Goal: Information Seeking & Learning: Check status

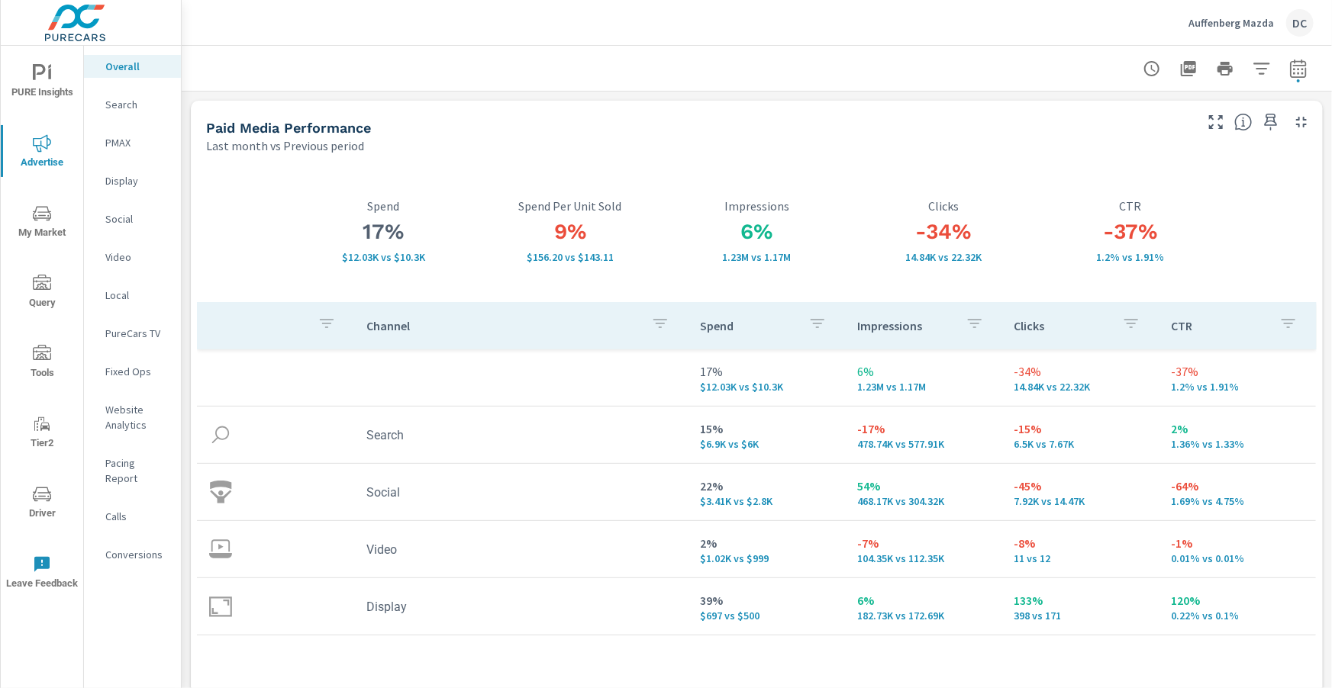
click at [1251, 26] on p "Auffenberg Mazda" at bounding box center [1230, 23] width 85 height 14
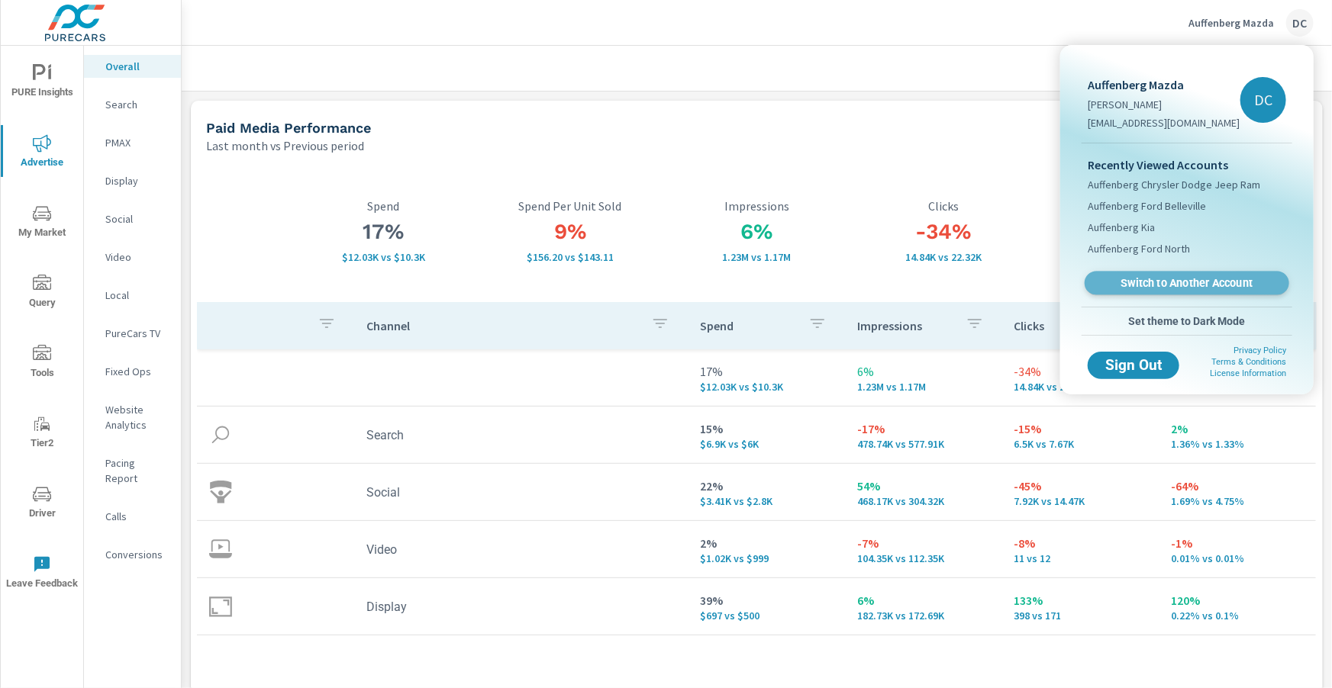
click at [1176, 276] on span "Switch to Another Account" at bounding box center [1186, 283] width 187 height 15
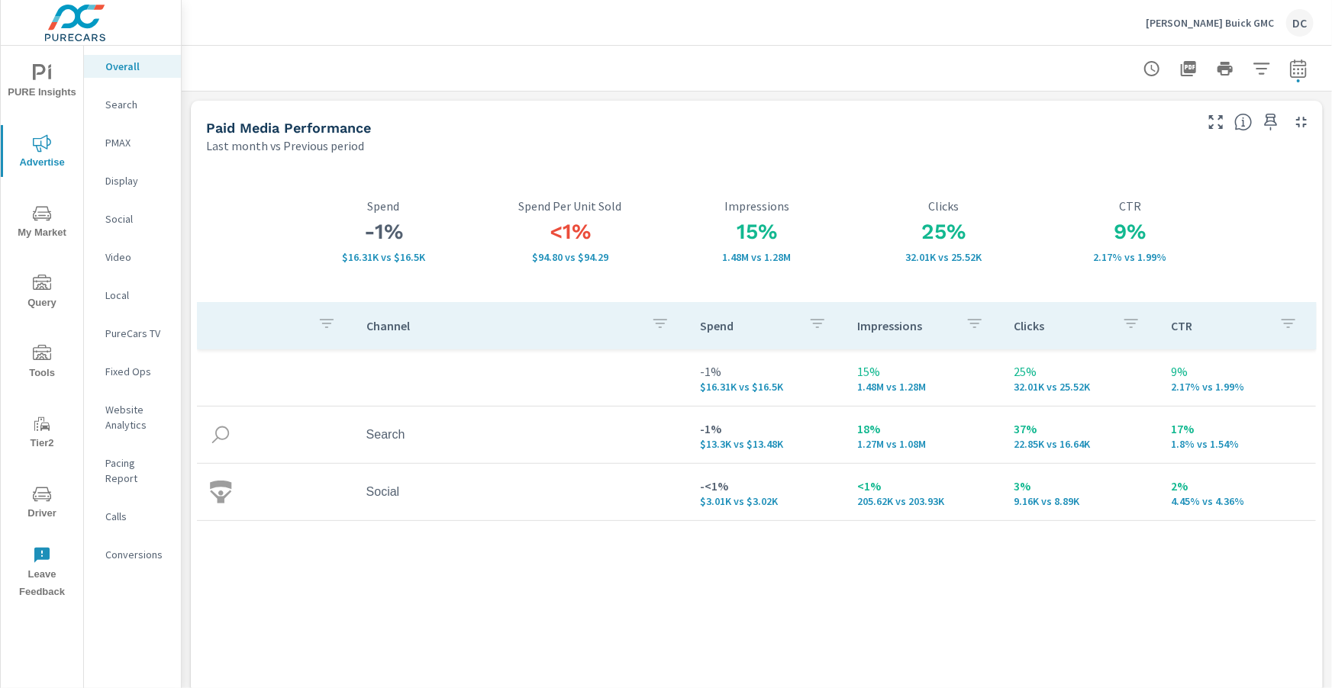
click at [114, 141] on p "PMAX" at bounding box center [136, 142] width 63 height 15
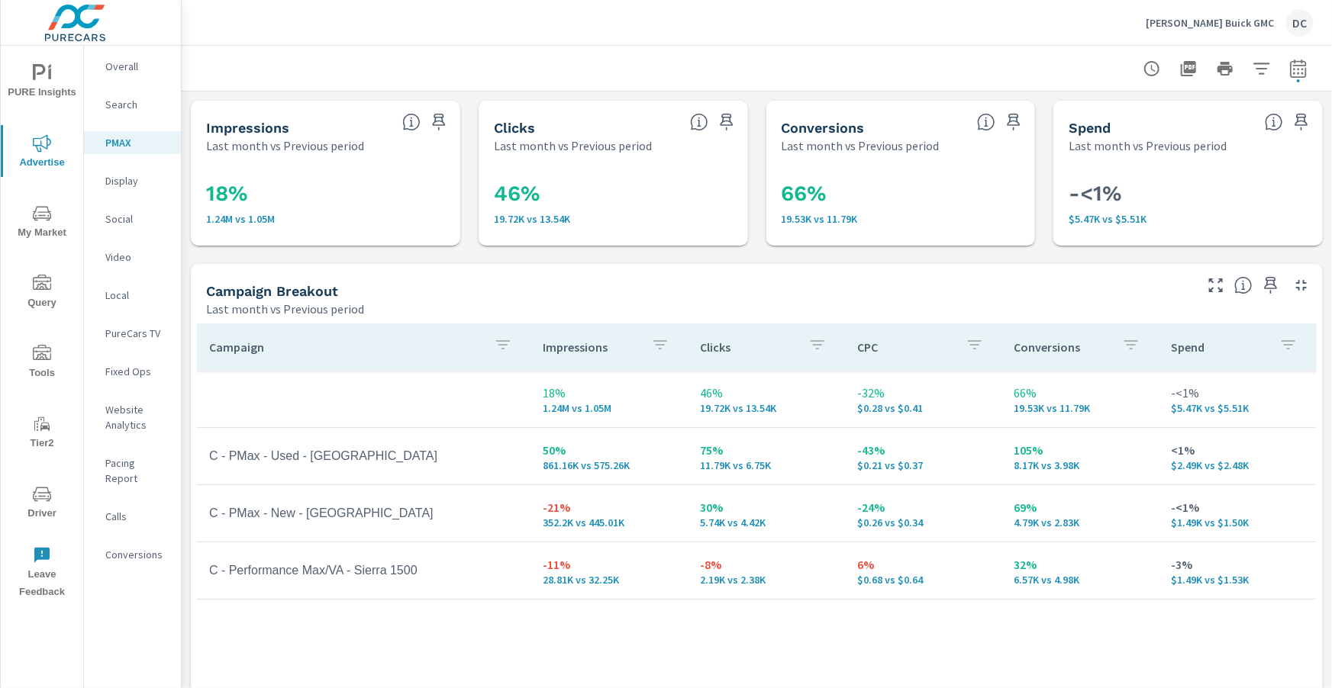
click at [127, 218] on p "Social" at bounding box center [136, 218] width 63 height 15
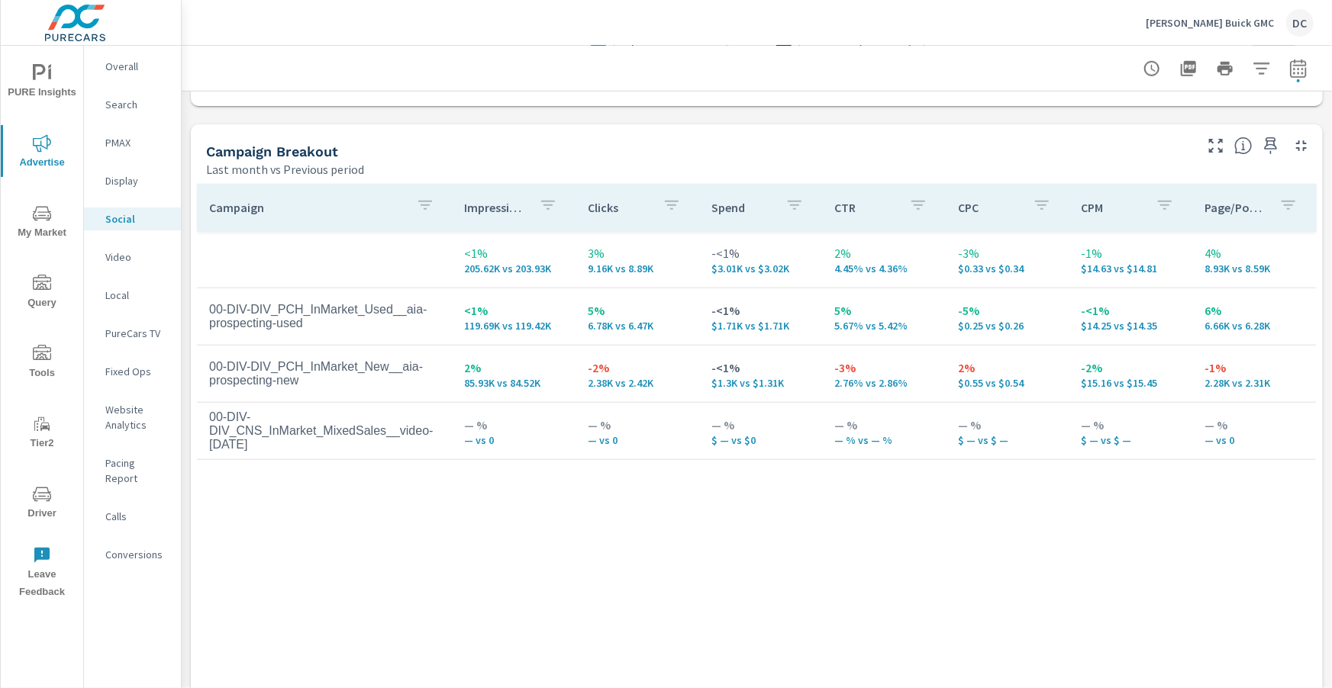
scroll to position [650, 0]
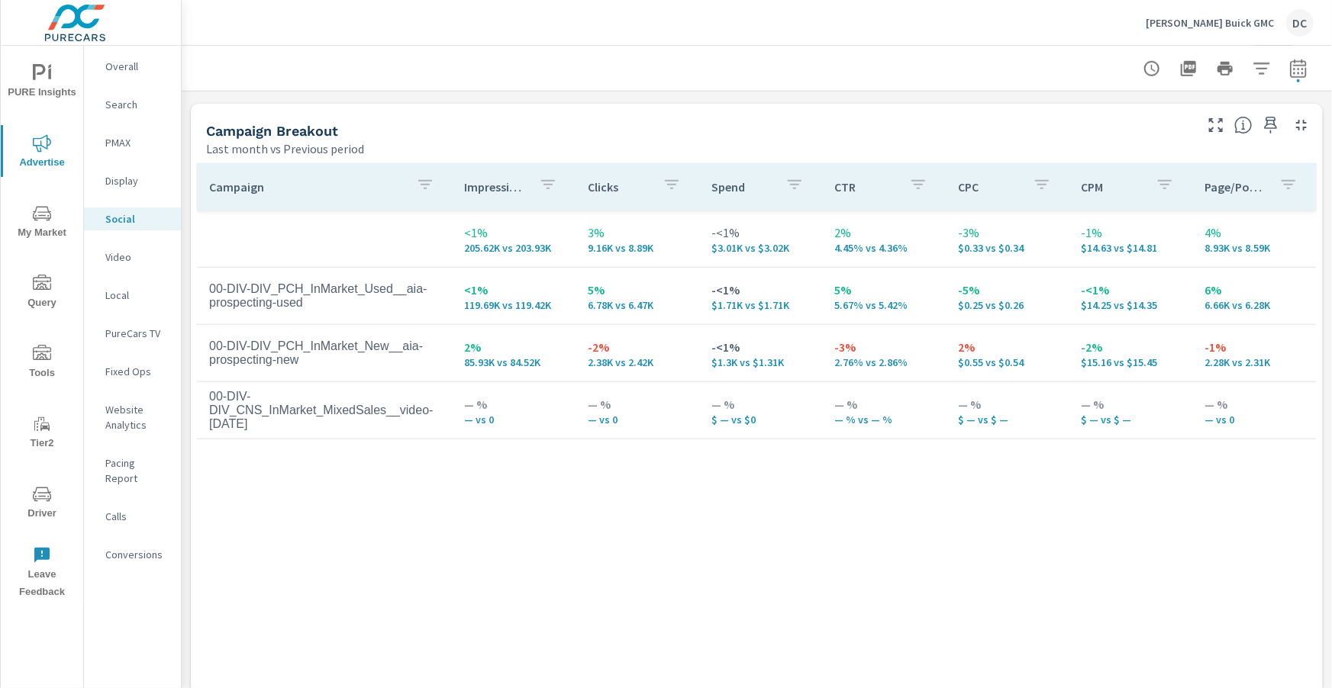
click at [431, 188] on icon "button" at bounding box center [425, 185] width 18 height 18
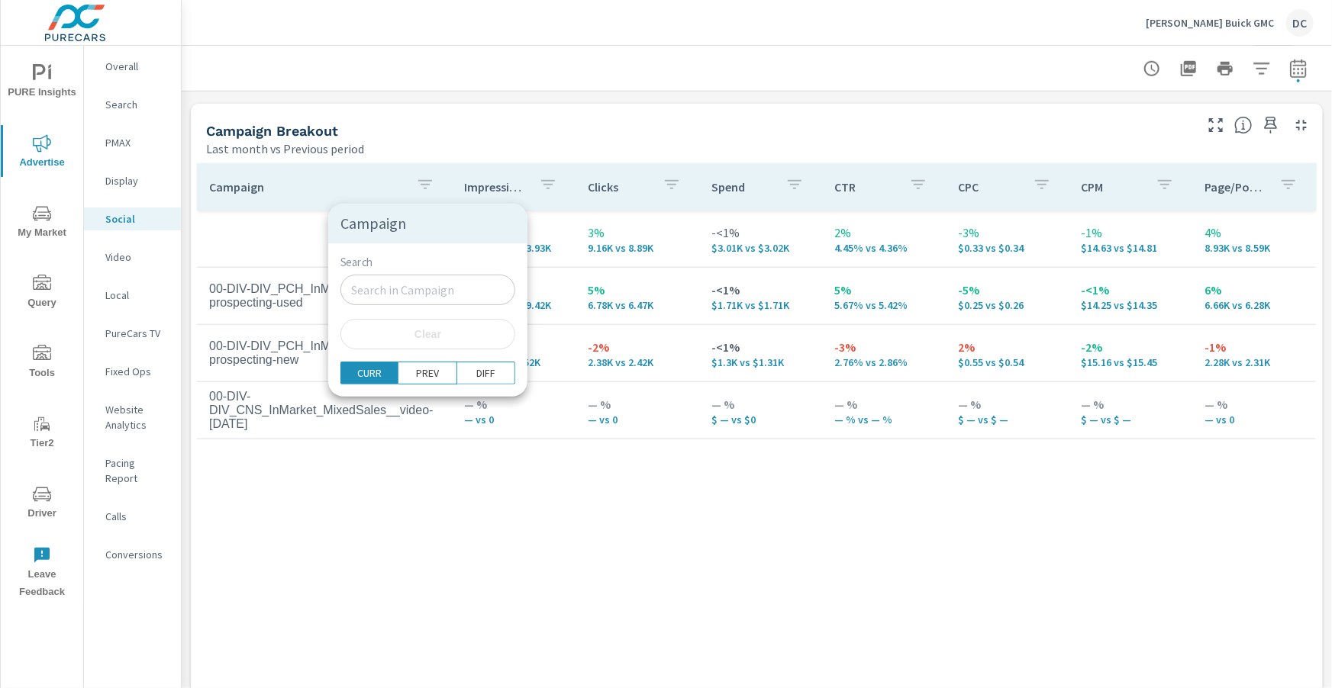
click at [308, 250] on div at bounding box center [666, 344] width 1332 height 688
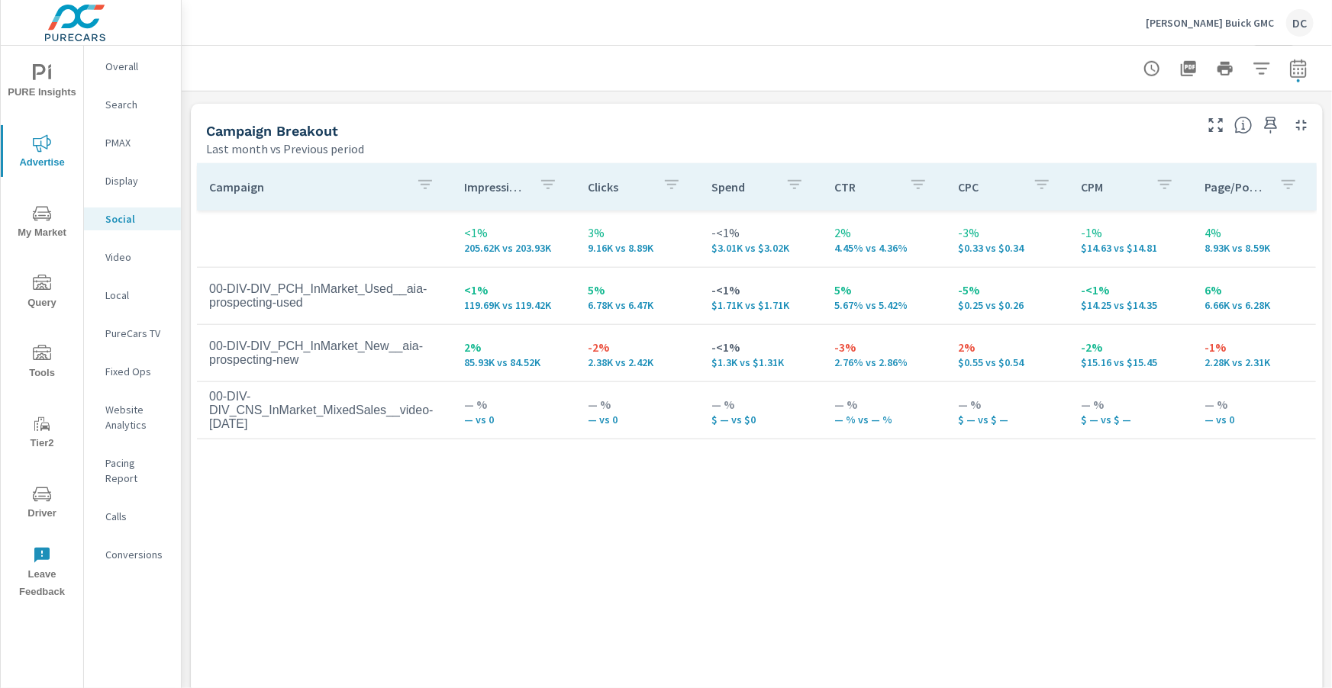
click at [51, 83] on span "PURE Insights" at bounding box center [41, 82] width 73 height 37
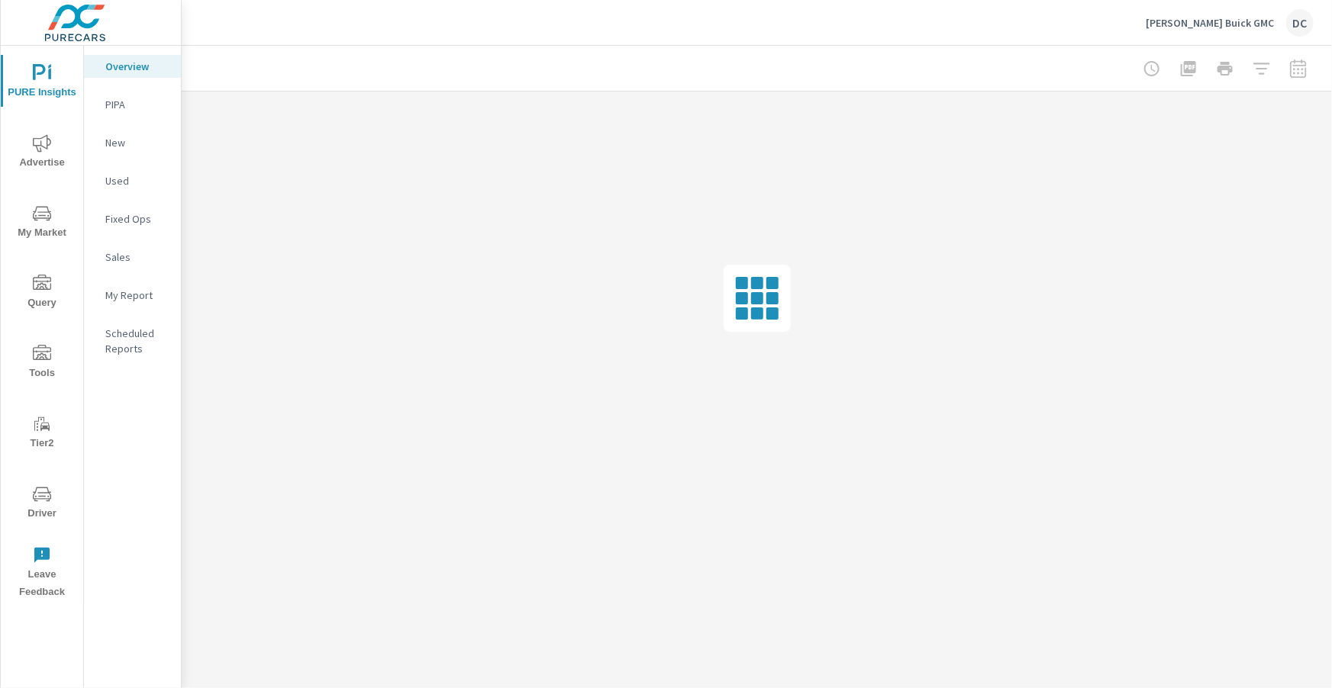
click at [110, 255] on p "Sales" at bounding box center [136, 257] width 63 height 15
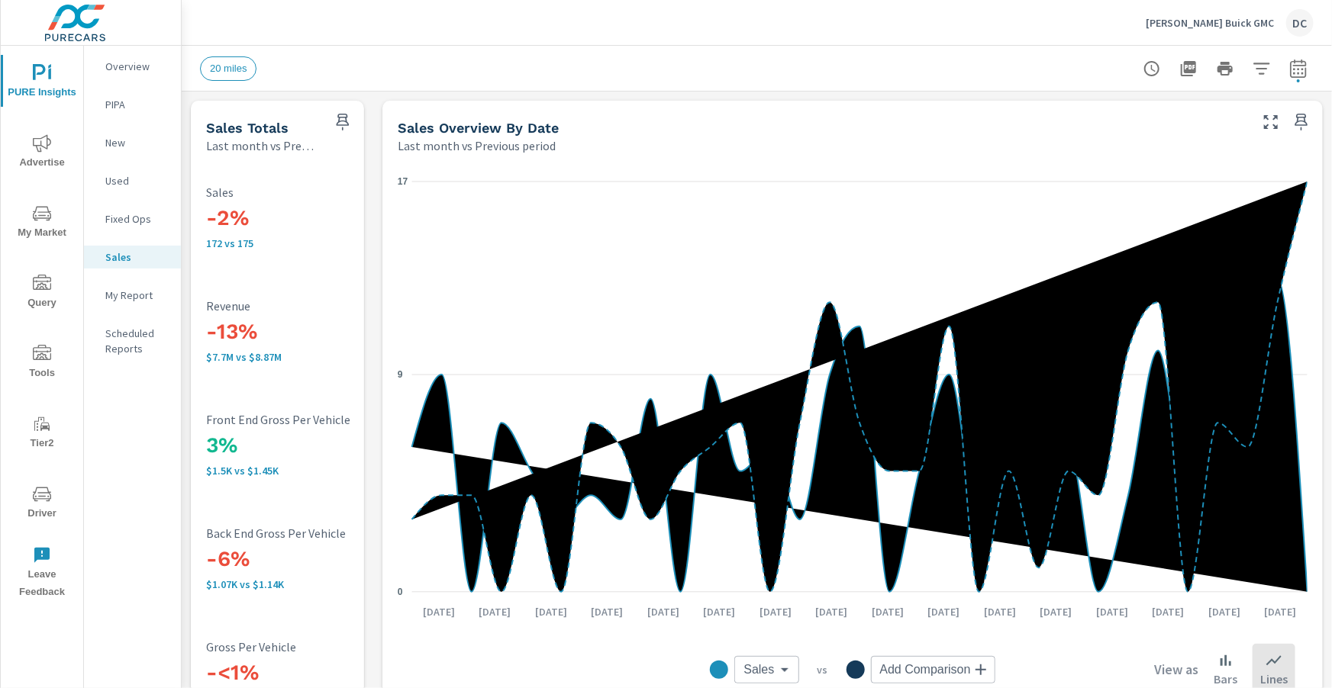
click at [130, 137] on p "New" at bounding box center [136, 142] width 63 height 15
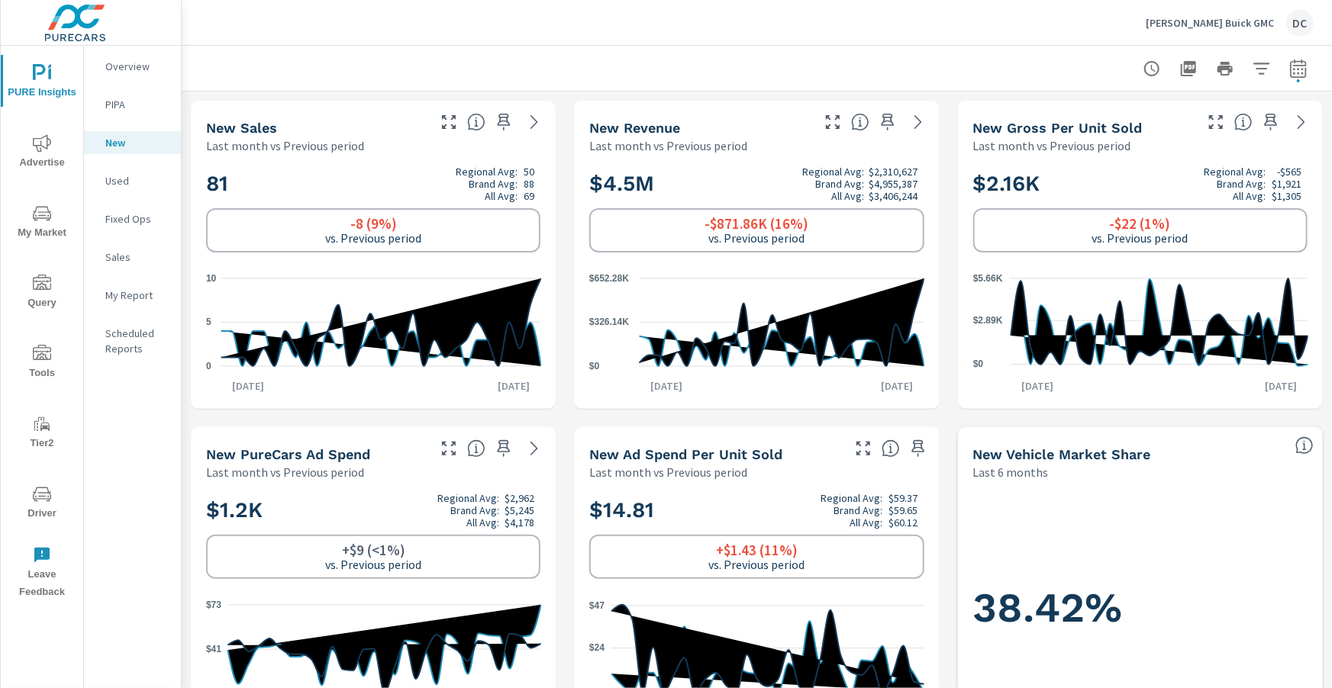
scroll to position [3, 0]
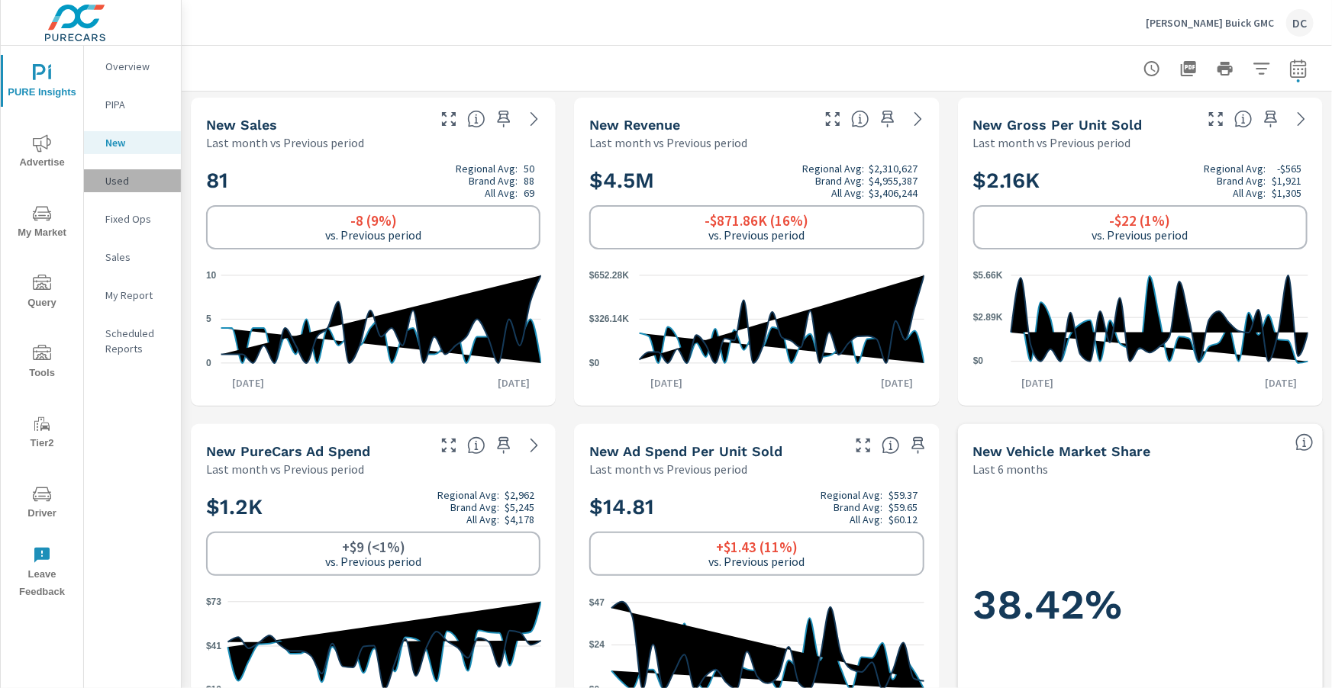
click at [136, 182] on p "Used" at bounding box center [136, 180] width 63 height 15
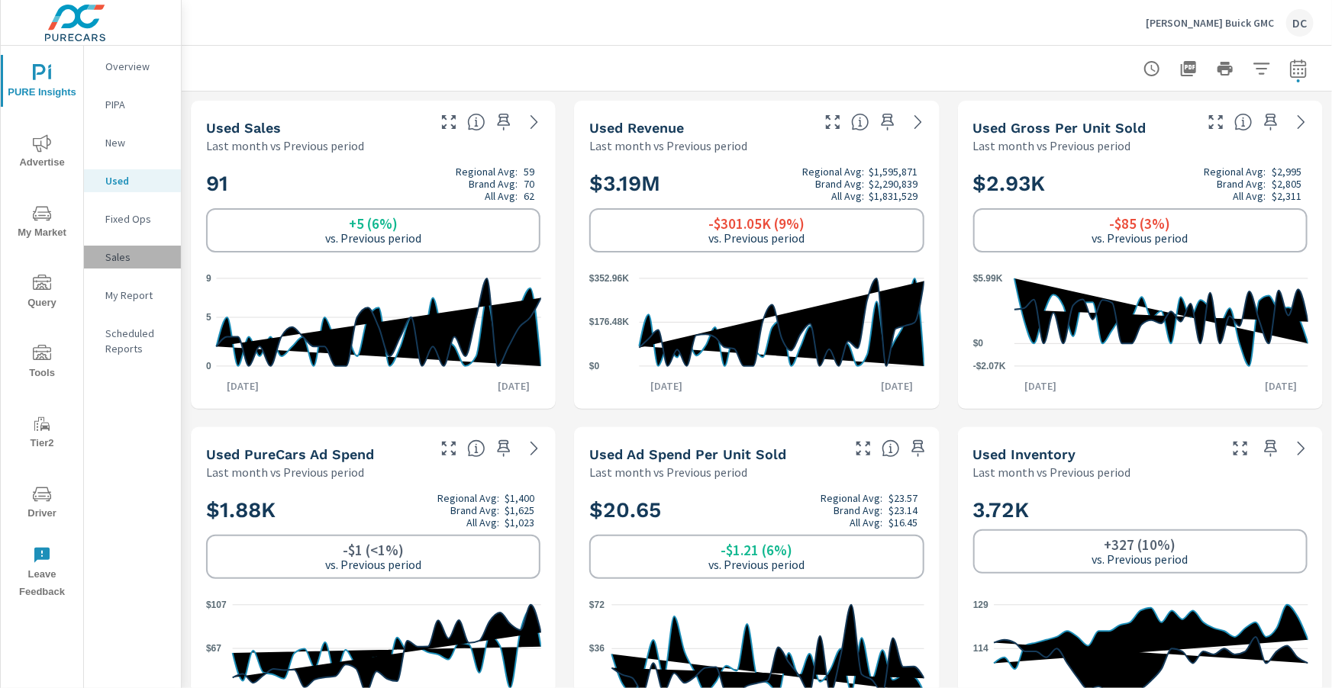
click at [108, 263] on p "Sales" at bounding box center [136, 257] width 63 height 15
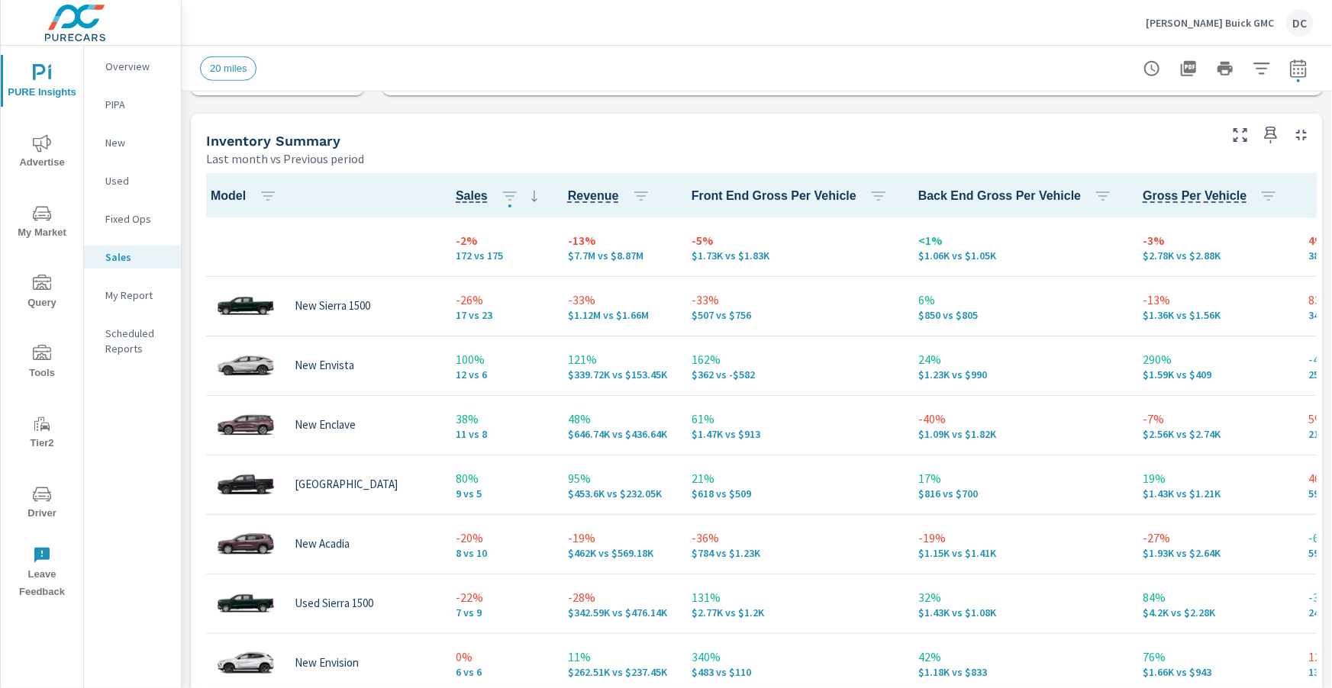
scroll to position [641, 0]
click at [269, 192] on icon "button" at bounding box center [268, 195] width 18 height 18
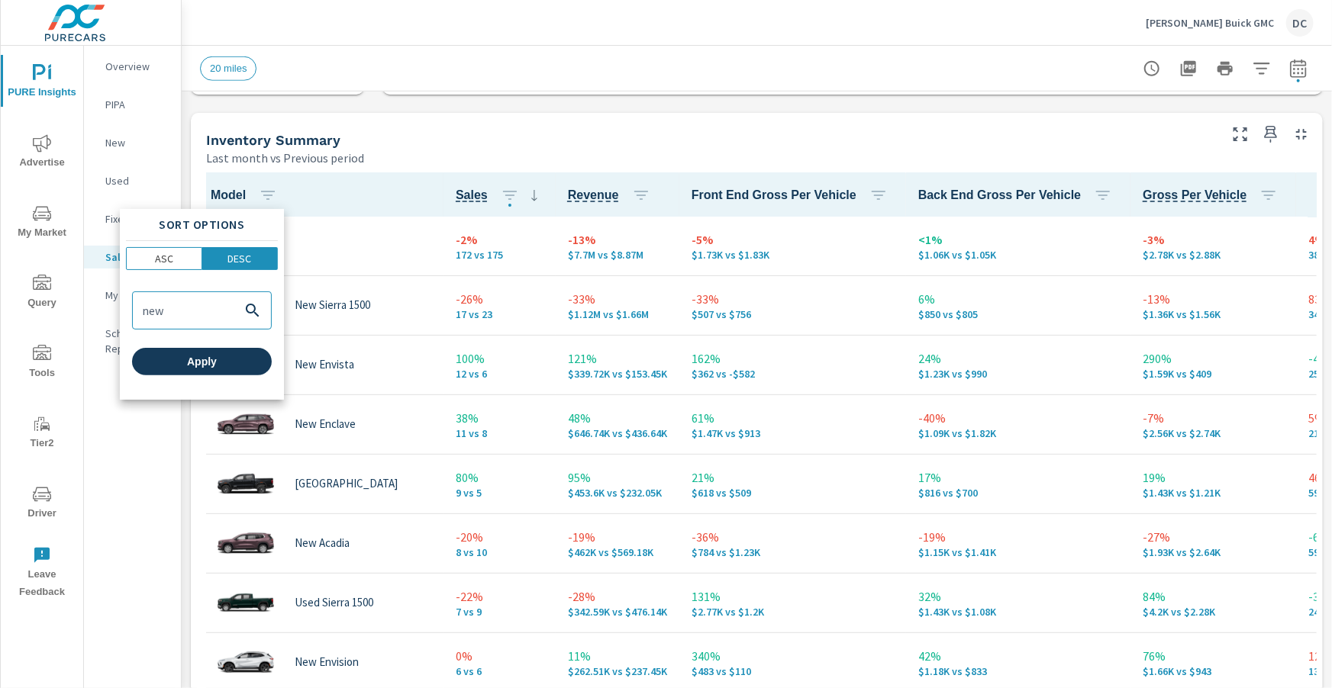
type input "new"
click at [237, 351] on button "Apply" at bounding box center [202, 361] width 140 height 27
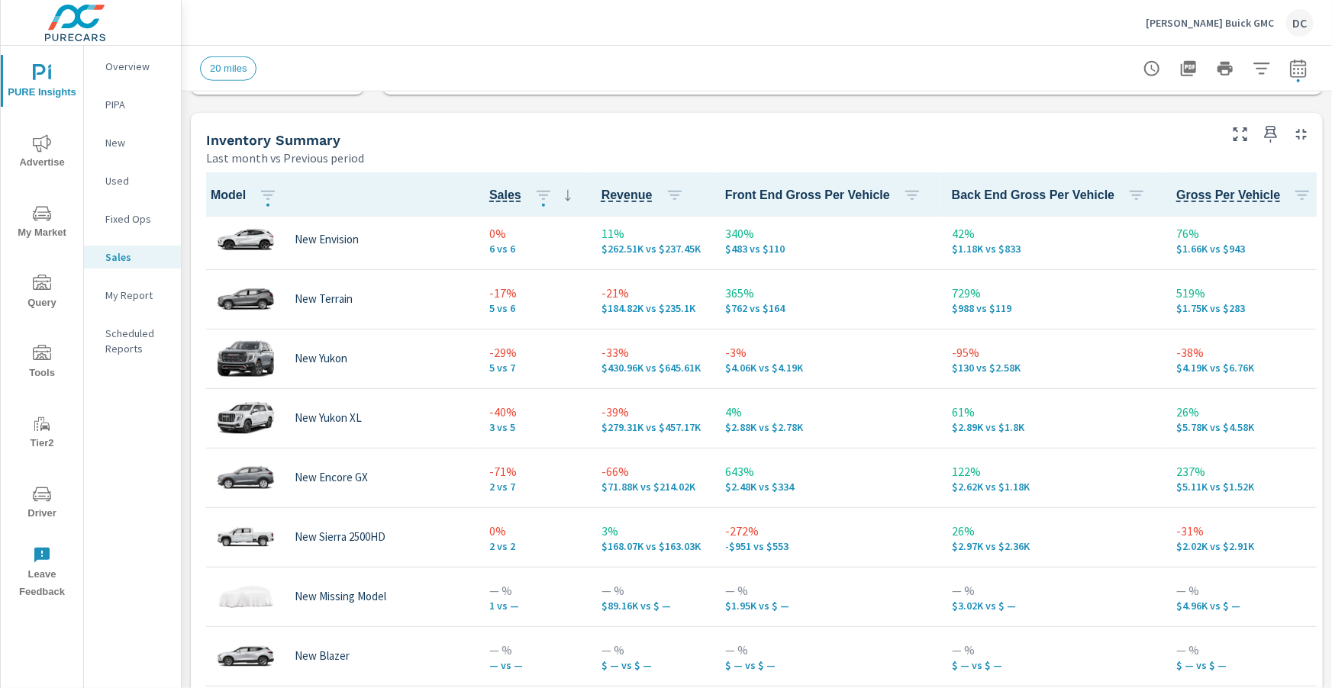
scroll to position [394, 0]
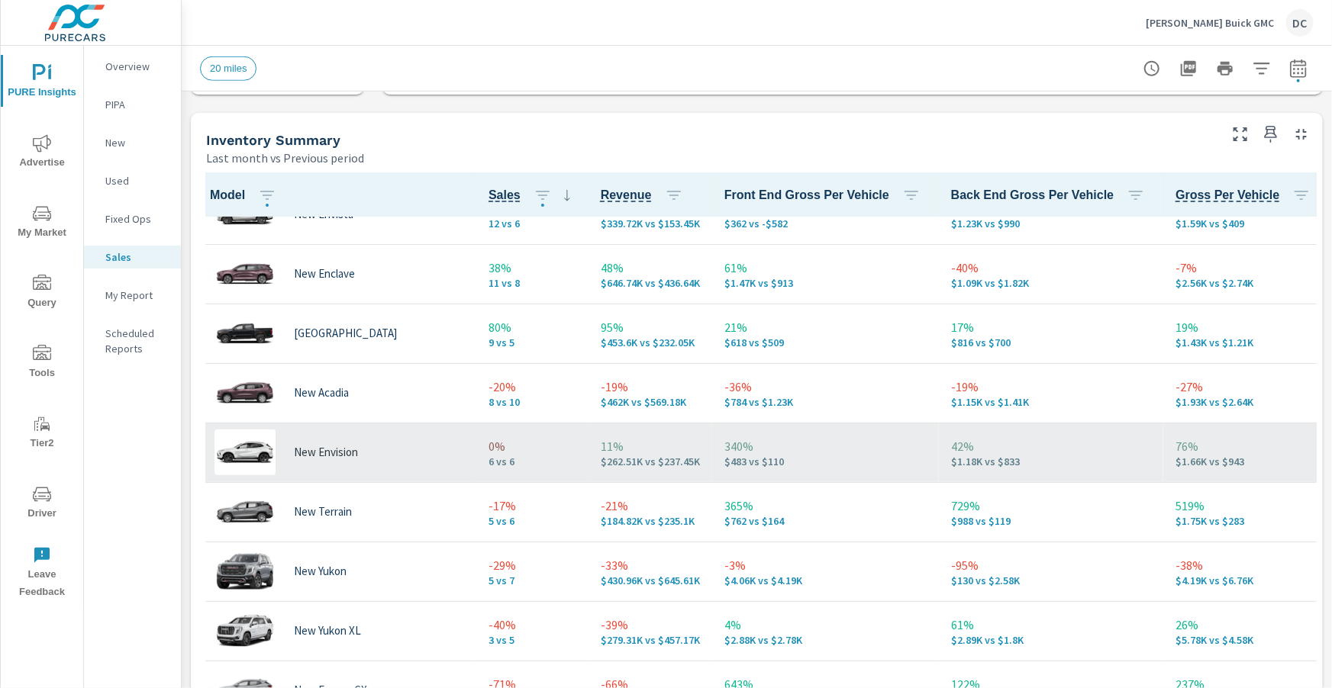
scroll to position [152, 1]
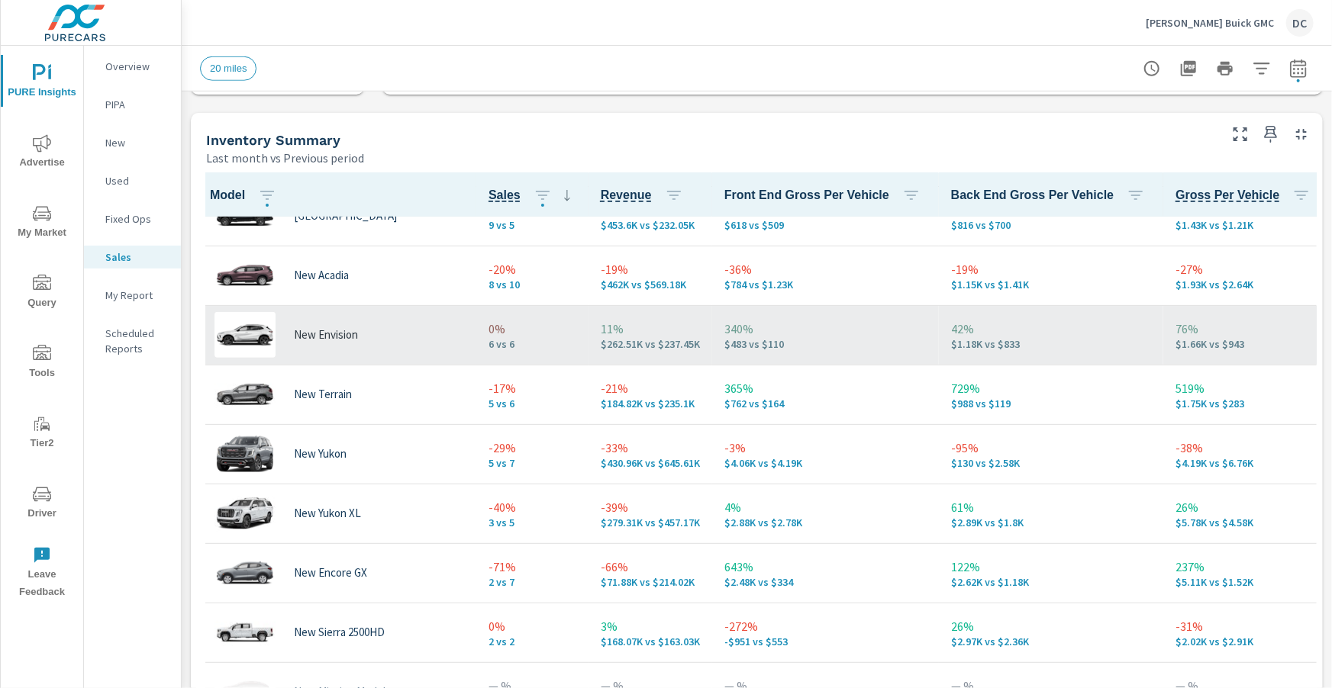
scroll to position [276, 1]
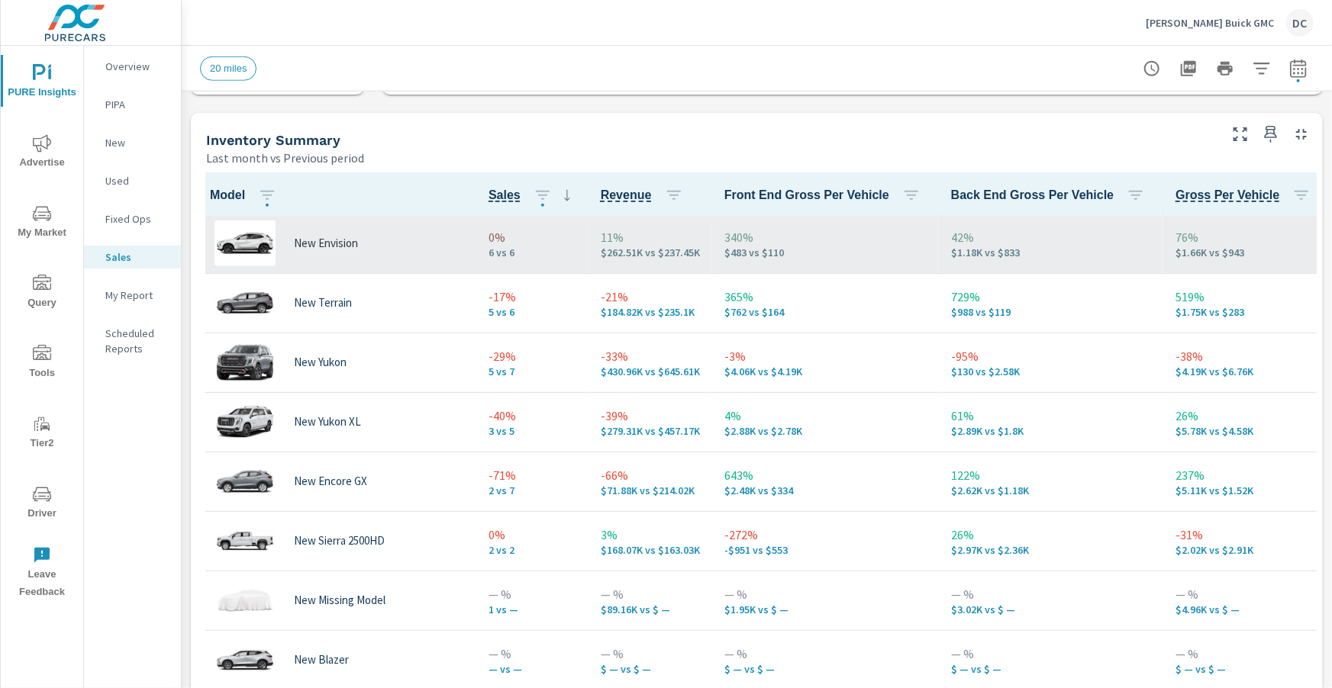
scroll to position [374, 1]
